Goal: Task Accomplishment & Management: Manage account settings

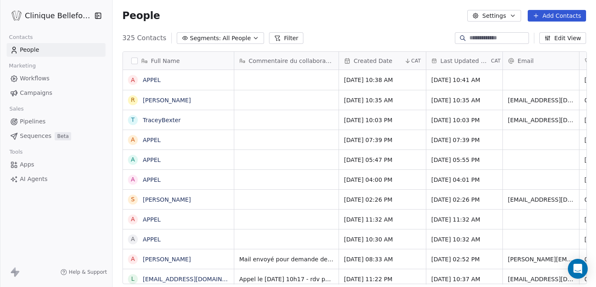
scroll to position [252, 484]
click at [242, 122] on div "grid" at bounding box center [286, 119] width 104 height 19
type textarea "**********"
click at [288, 151] on html "Clinique Bellefontaine Contacts People Marketing Workflows Campaigns Sales Pipe…" at bounding box center [298, 143] width 596 height 287
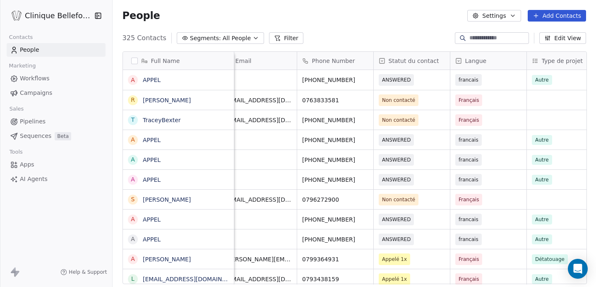
scroll to position [0, 290]
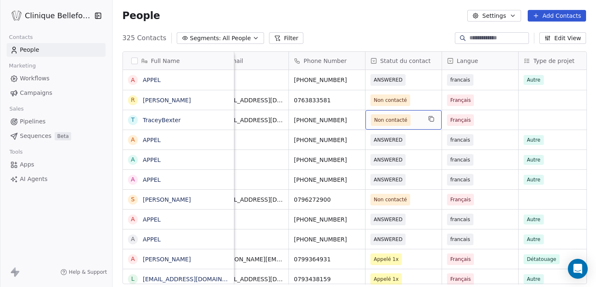
click at [413, 122] on span "Non contacté" at bounding box center [396, 120] width 50 height 12
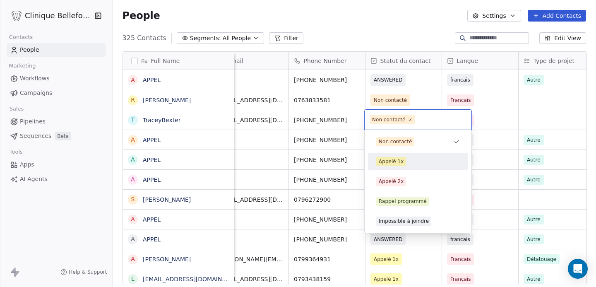
click at [394, 162] on div "Appelé 1x" at bounding box center [391, 161] width 25 height 7
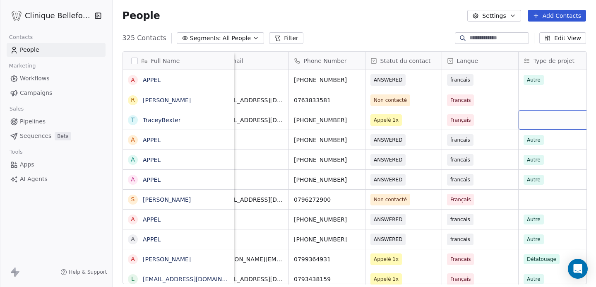
scroll to position [0, 299]
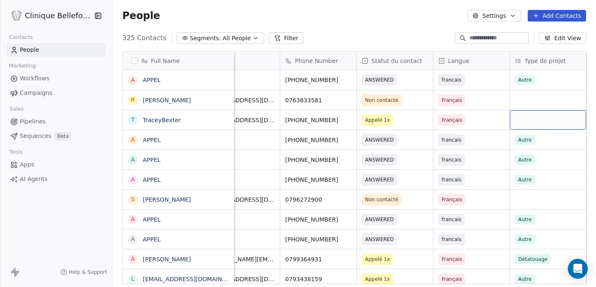
click at [531, 115] on div "grid" at bounding box center [548, 119] width 76 height 19
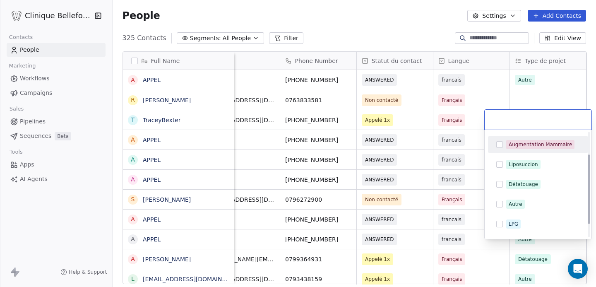
scroll to position [37, 0]
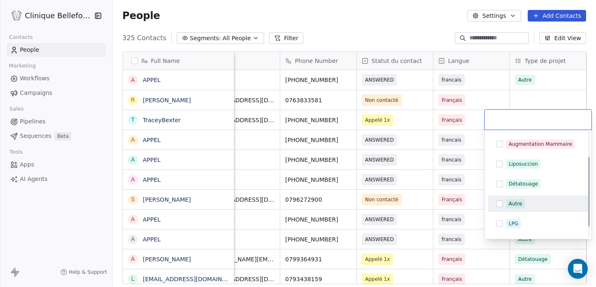
click at [513, 202] on div "Autre" at bounding box center [516, 203] width 14 height 7
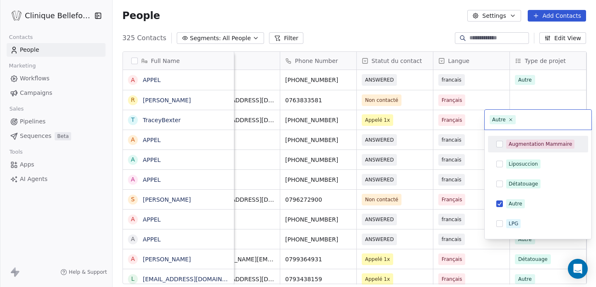
click at [476, 142] on html "Clinique Bellefontaine Contacts People Marketing Workflows Campaigns Sales Pipe…" at bounding box center [298, 143] width 596 height 287
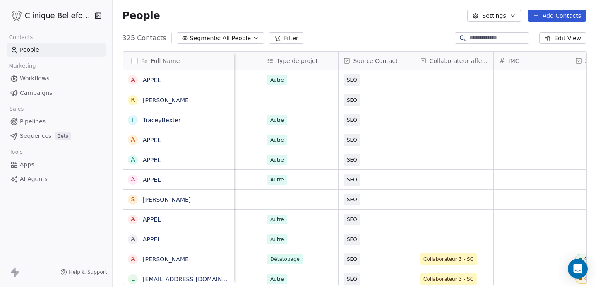
scroll to position [0, 550]
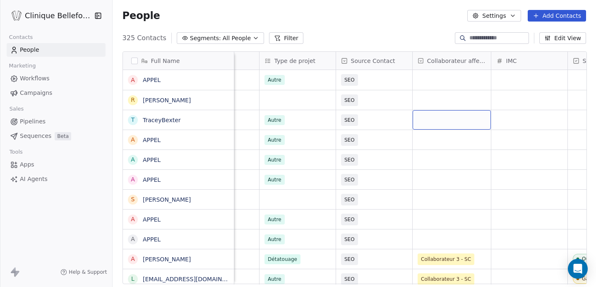
click at [431, 118] on div "grid" at bounding box center [452, 119] width 78 height 19
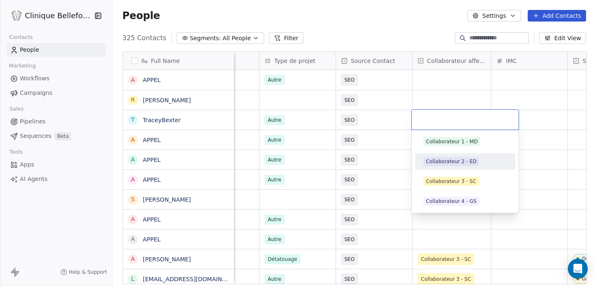
click at [475, 161] on span "Collaborateur 2 - ED" at bounding box center [450, 161] width 55 height 9
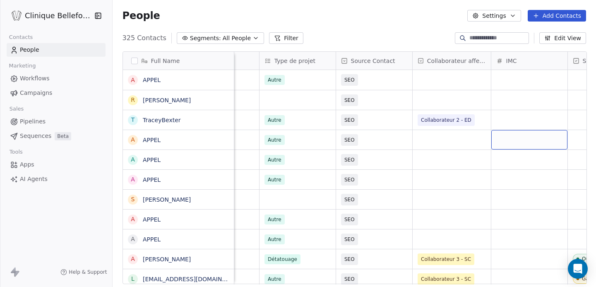
scroll to position [0, 0]
